Goal: Obtain resource: Download file/media

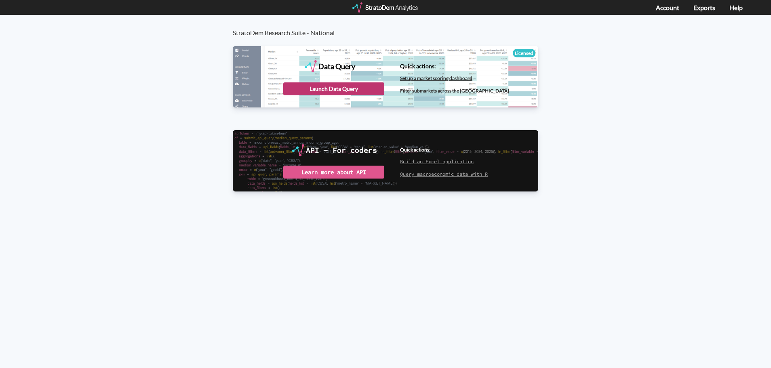
click at [328, 84] on div "Launch Data Query" at bounding box center [333, 88] width 101 height 13
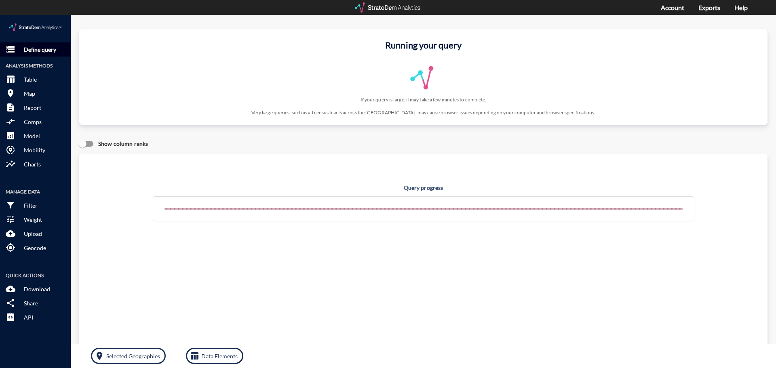
click p "Define query"
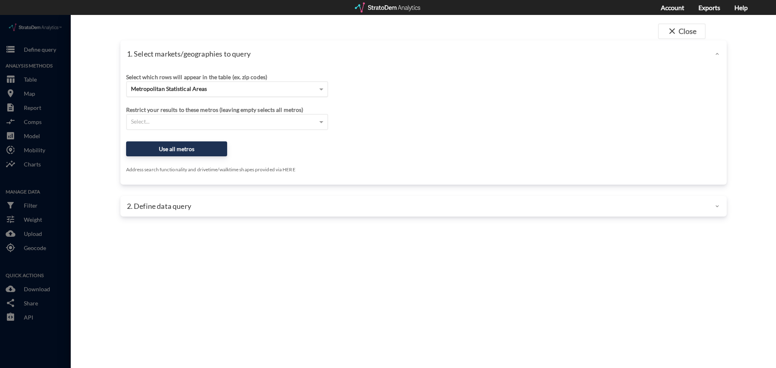
click span "Metropolitan Statistical Areas"
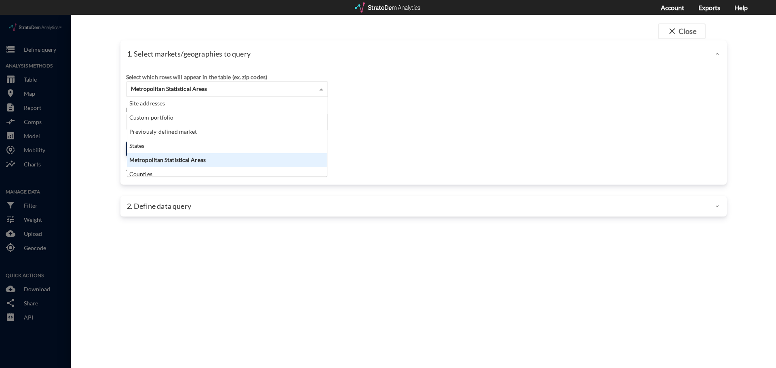
scroll to position [74, 195]
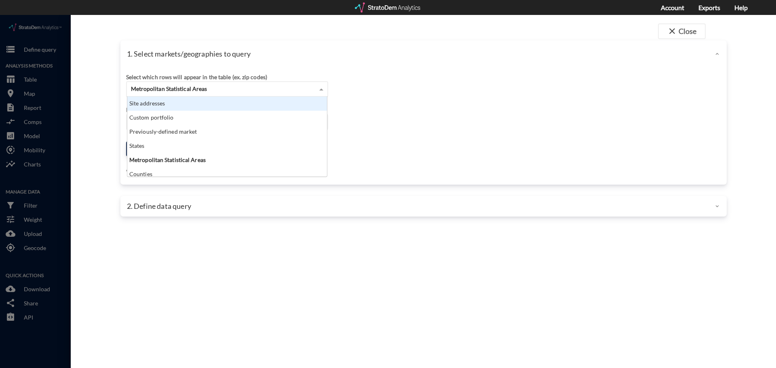
click div "Site addresses"
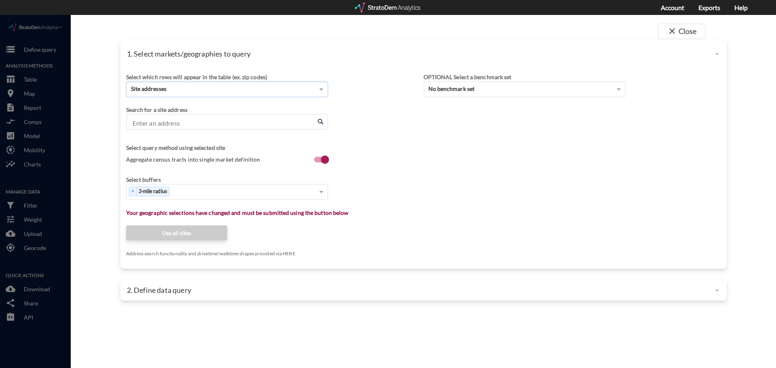
click input "Enter an address"
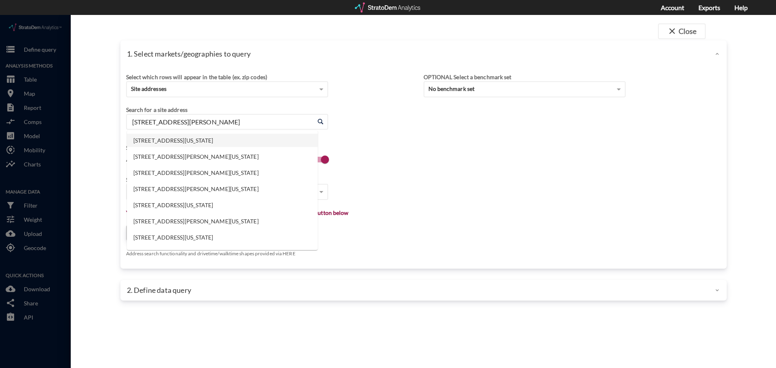
click li "1220 N Main St, Holly Springs, North Carolina"
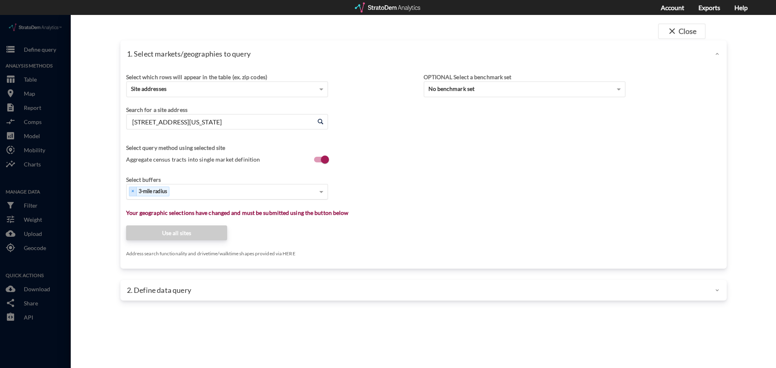
type input "1220 N Main St, Holly Springs, North Carolina"
click span "Aggregate census tracts into single market definition"
click input "Aggregate census tracts into single market definition"
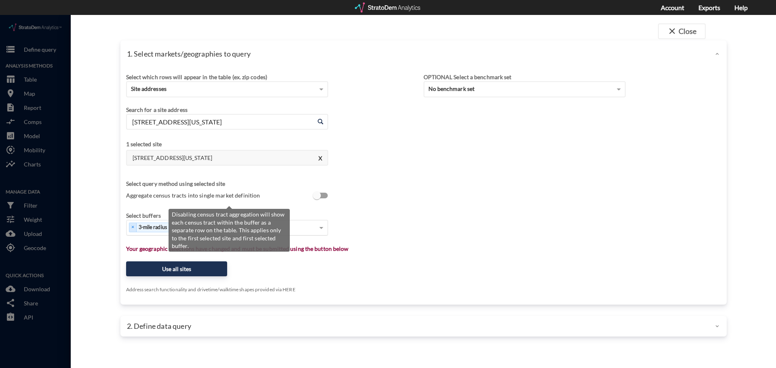
scroll to position [2, 0]
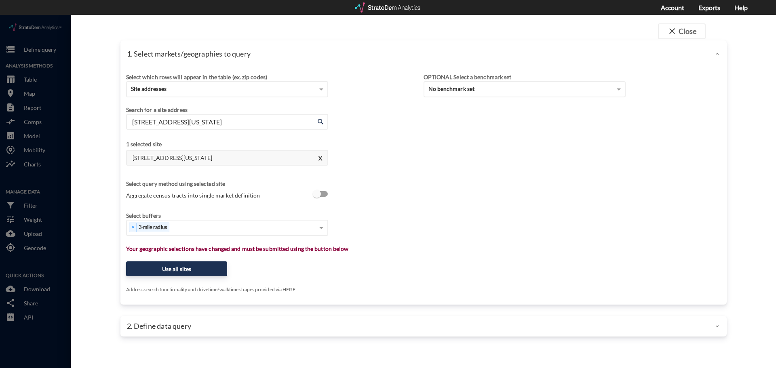
click span "Aggregate census tracts into single market definition"
click input "Aggregate census tracts into single market definition"
checkbox input "true"
type input "1"
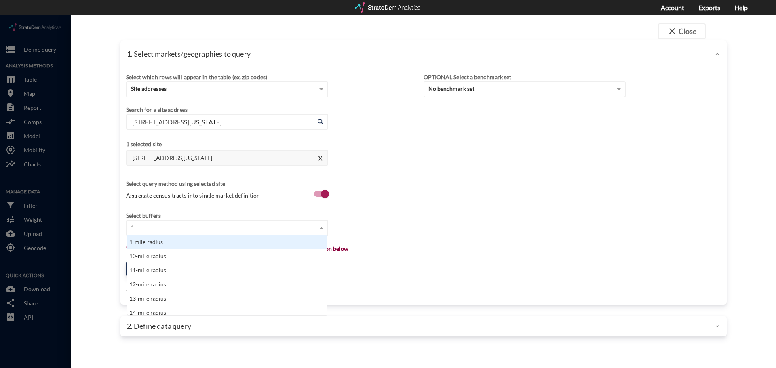
scroll to position [74, 195]
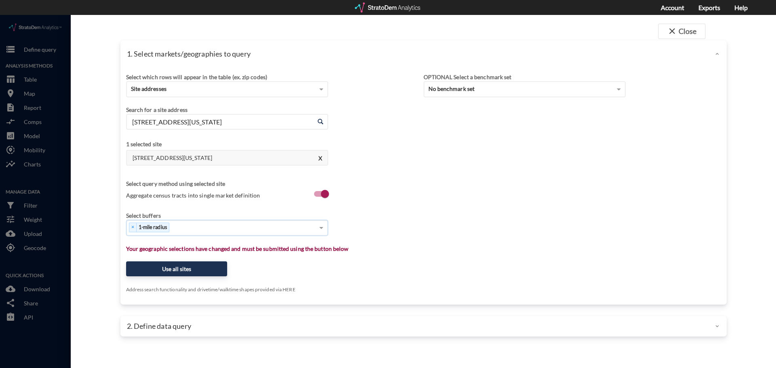
type input "3"
type input "5"
type input "10"
click button "Use all sites"
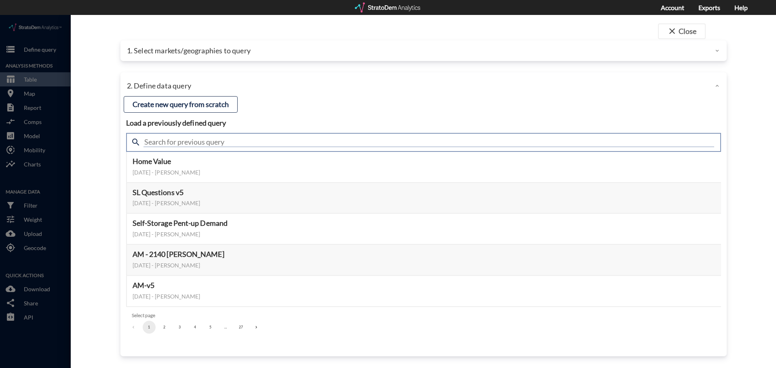
click input "text"
type input "housing"
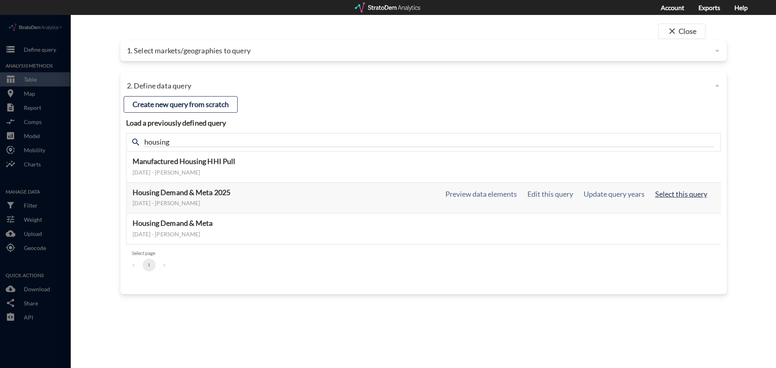
click button "Select this query"
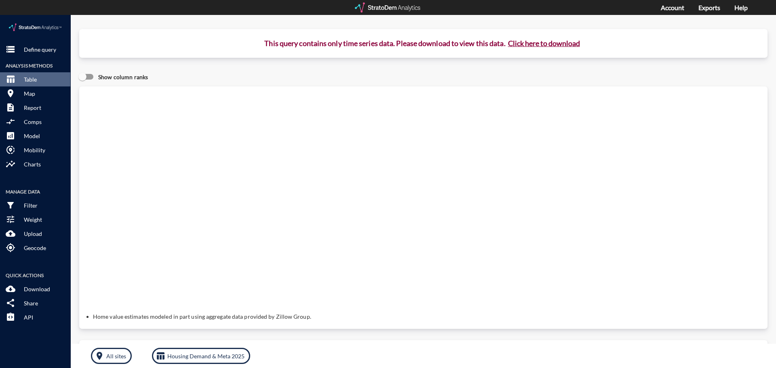
click button "Click here to download"
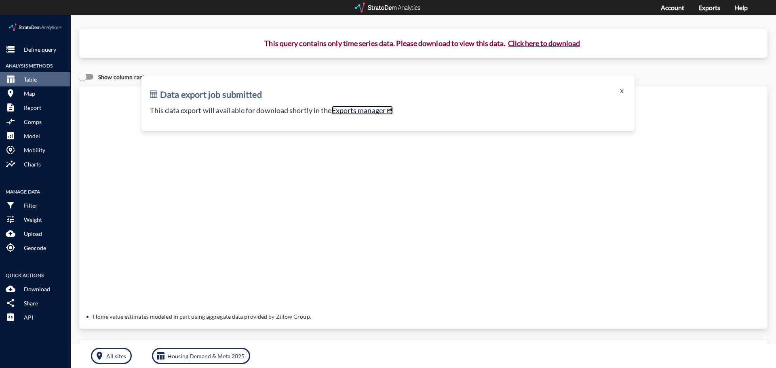
click link "Exports manager"
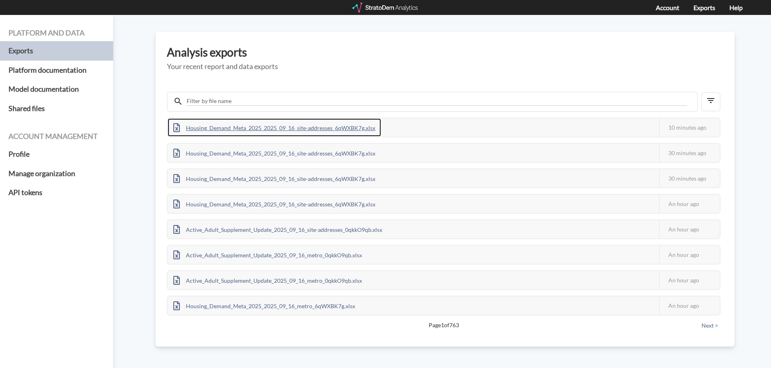
click at [277, 131] on div "Housing_Demand_Meta_2025_2025_09_16_site-addresses_6qWXBK7g.xlsx" at bounding box center [274, 127] width 213 height 18
click at [277, 130] on div "Housing_Demand_Meta_2025_2025_09_16_site-addresses_6qWXBK7g.xlsx" at bounding box center [274, 127] width 213 height 18
